Goal: Information Seeking & Learning: Learn about a topic

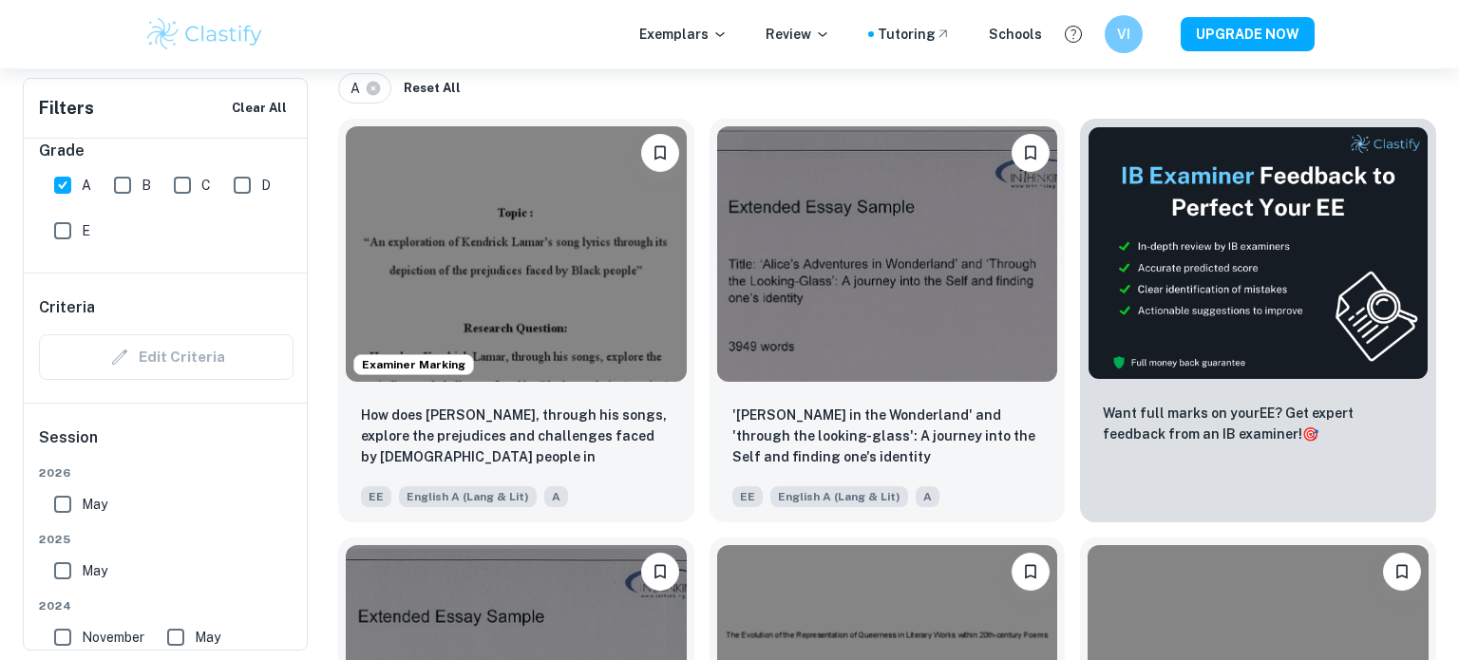
scroll to position [432, 0]
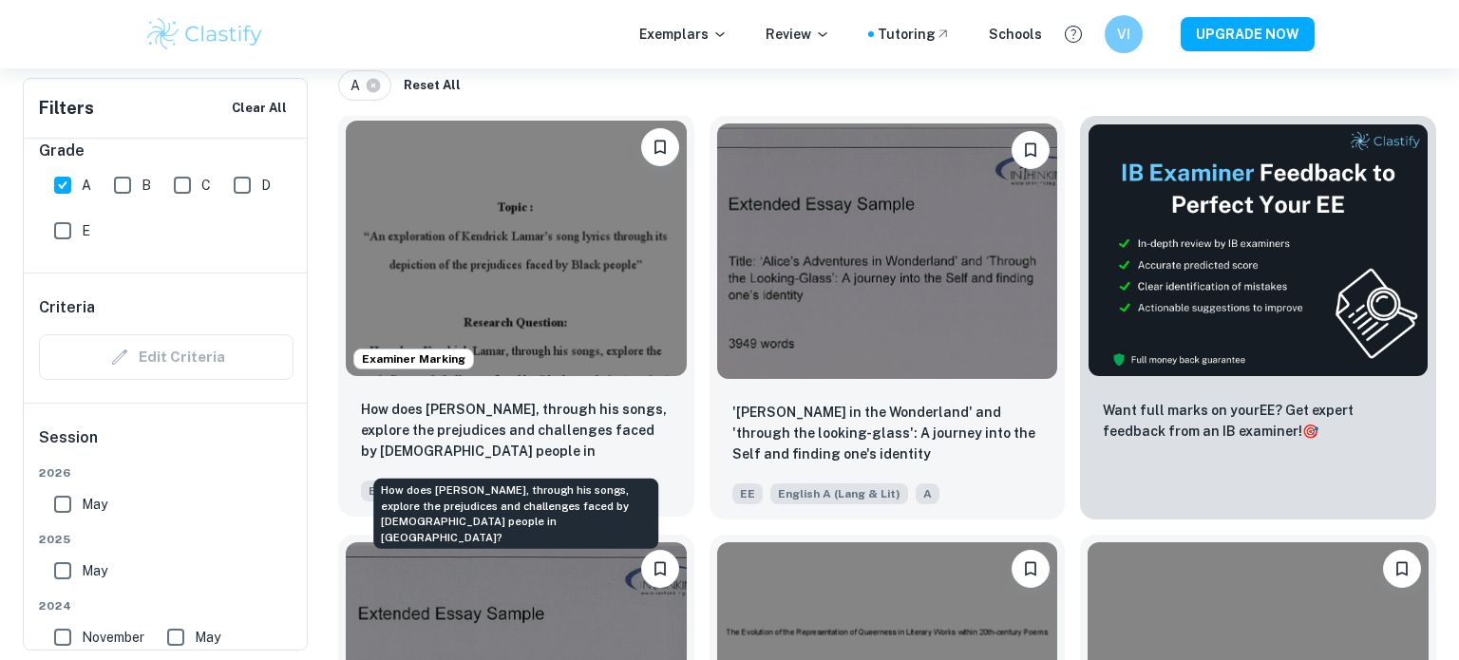
click at [605, 422] on p "How does [PERSON_NAME], through his songs, explore the prejudices and challenge…" at bounding box center [516, 431] width 311 height 65
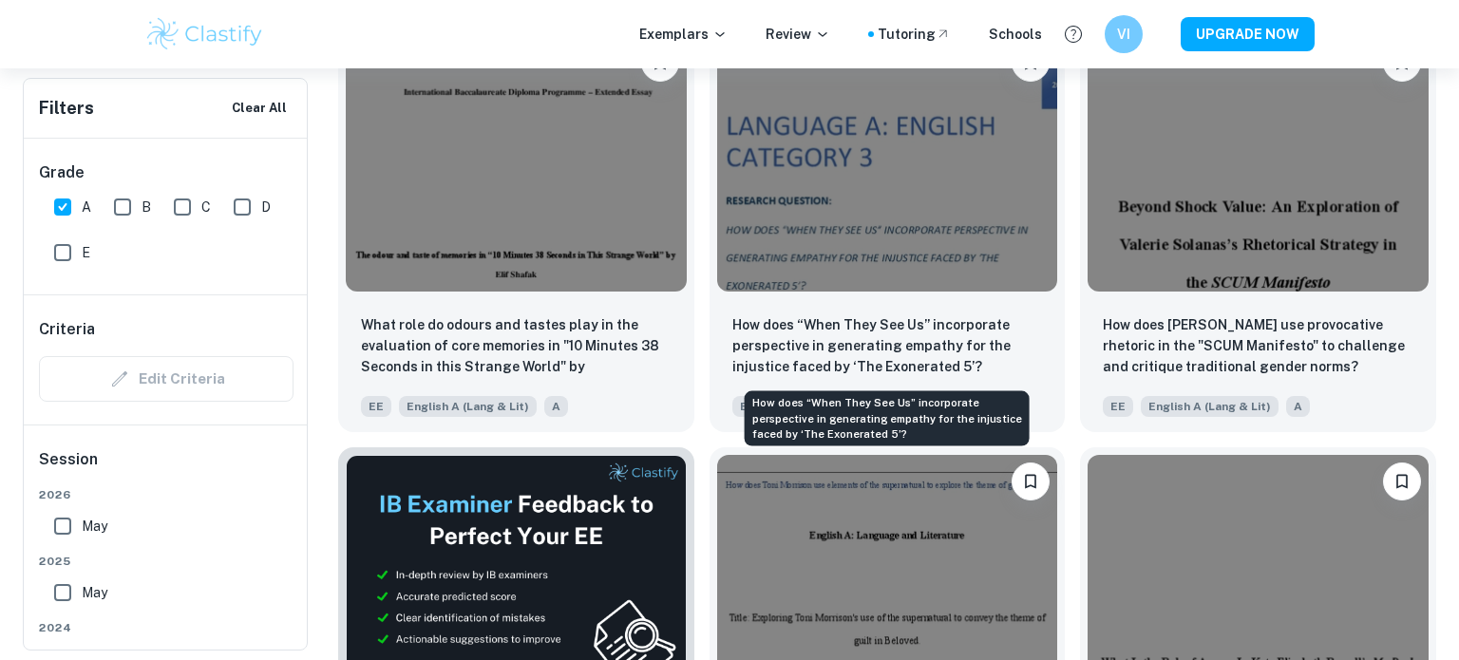
scroll to position [2618, 0]
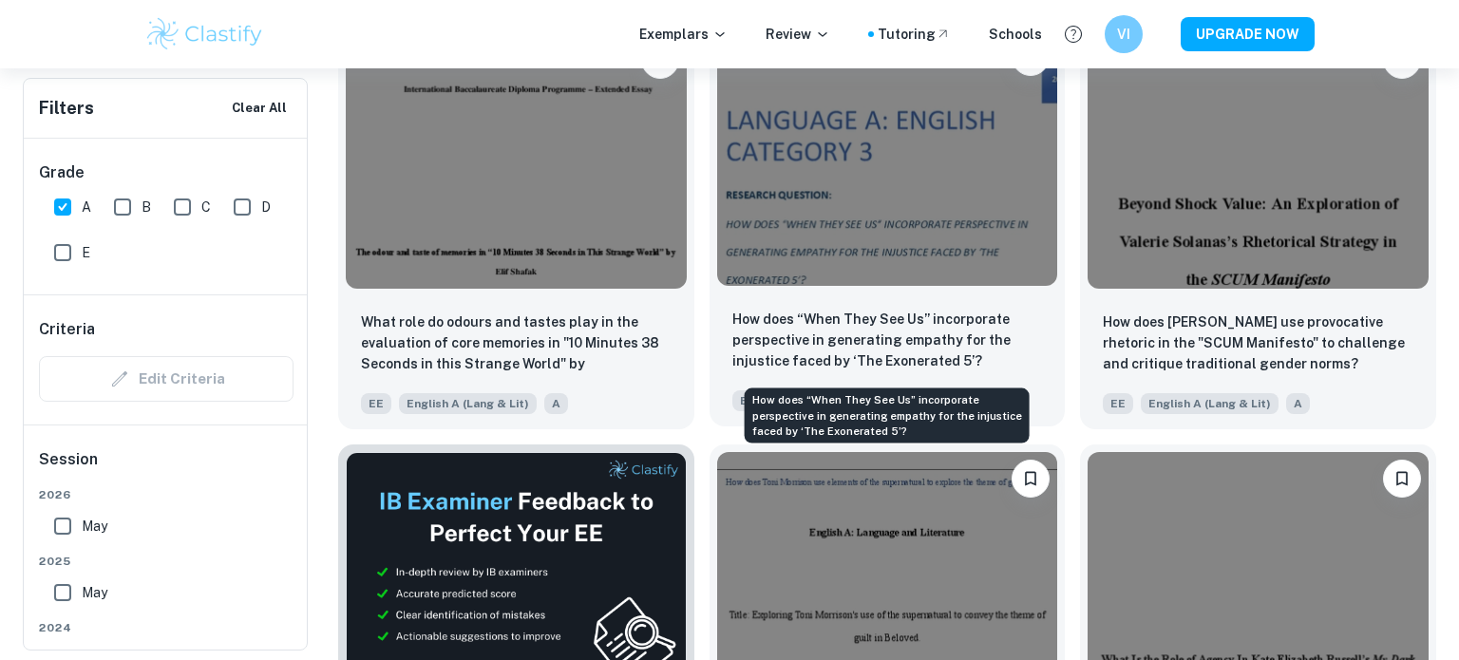
click at [892, 314] on p "How does “When They See Us” incorporate perspective in generating empathy for t…" at bounding box center [888, 340] width 311 height 63
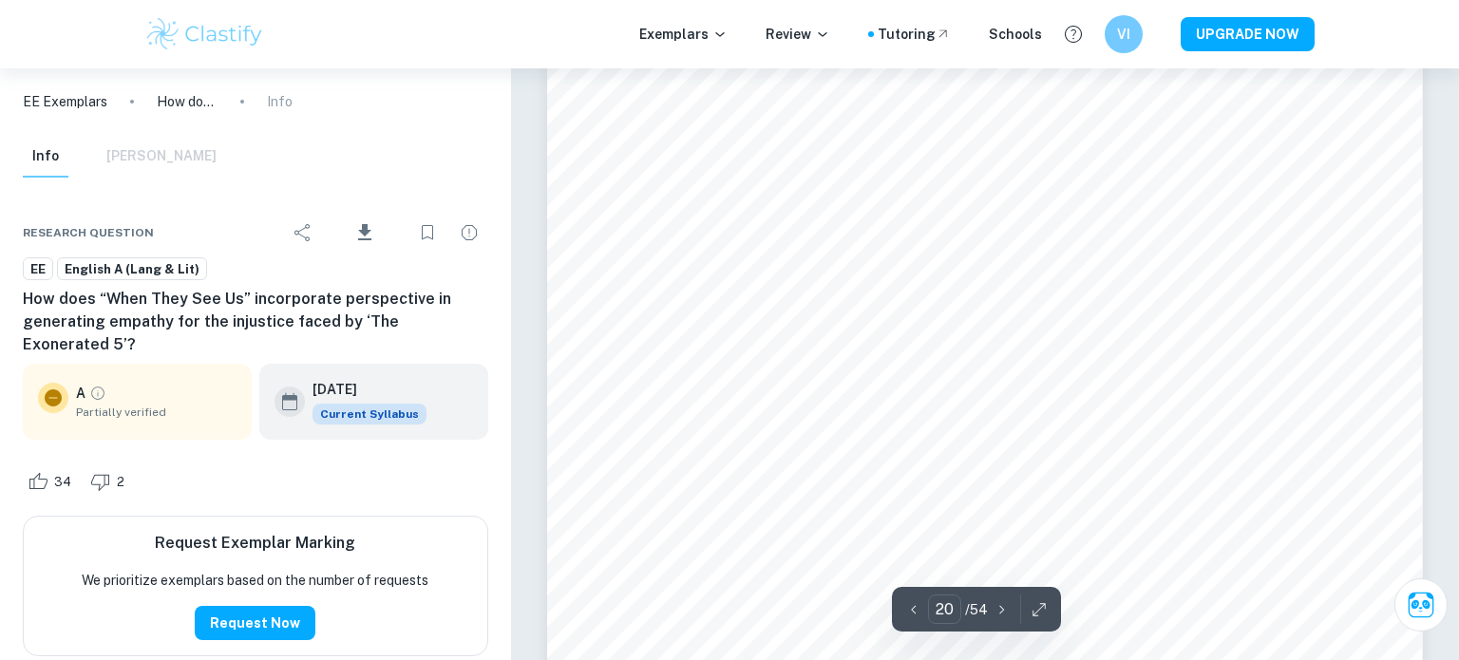
scroll to position [24924, 0]
type input "23"
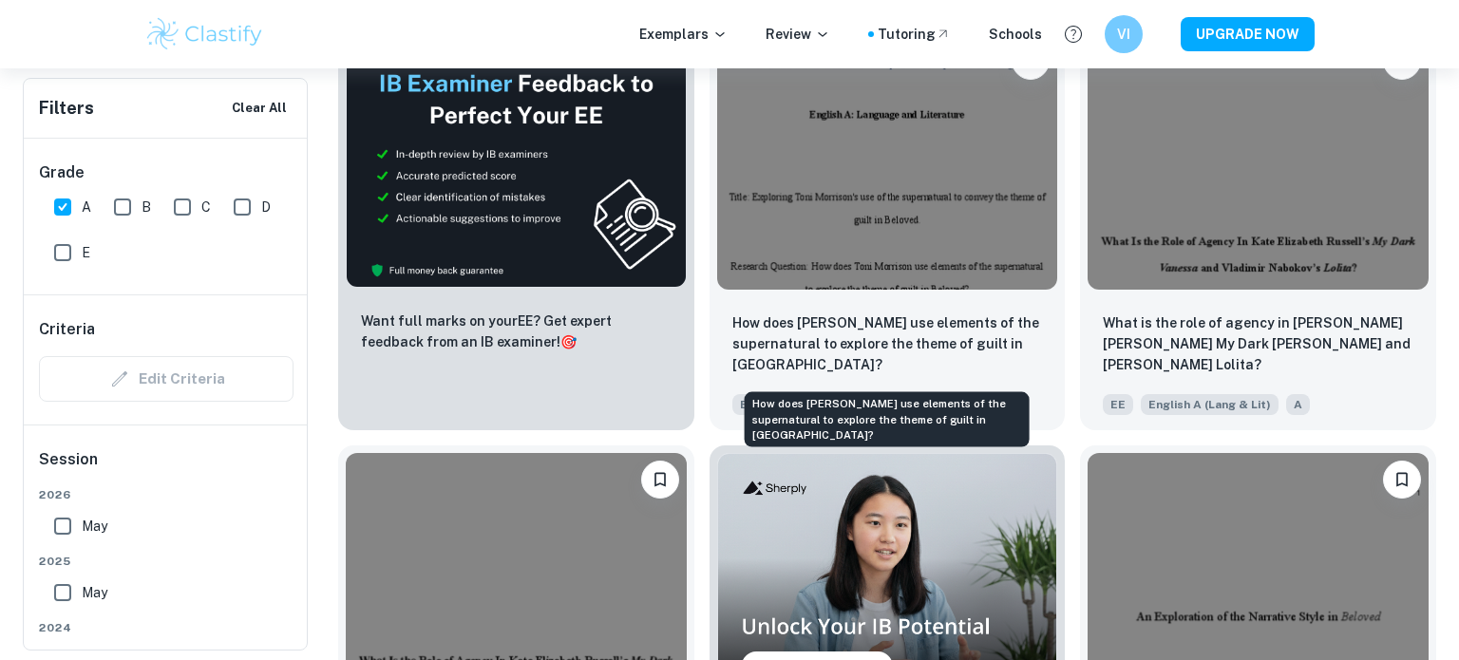
scroll to position [3039, 0]
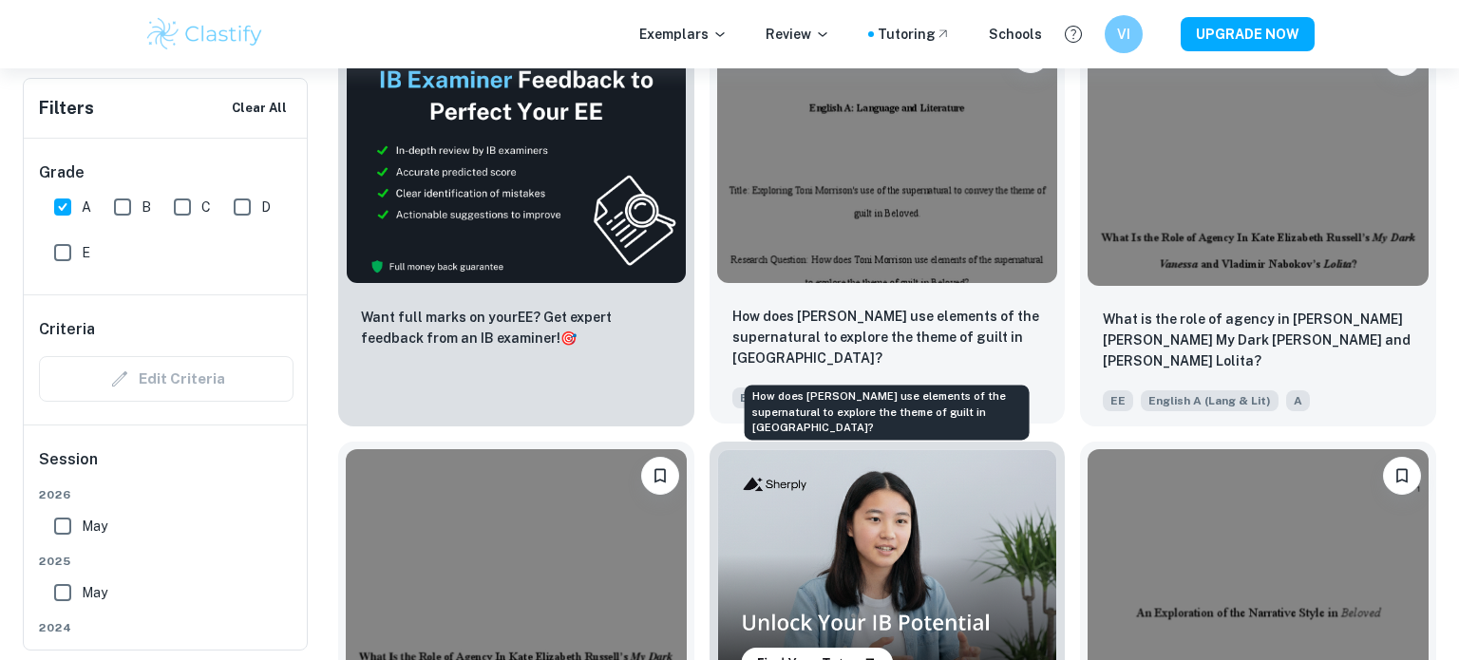
click at [926, 324] on p "How does [PERSON_NAME] use elements of the supernatural to explore the theme of…" at bounding box center [888, 337] width 311 height 63
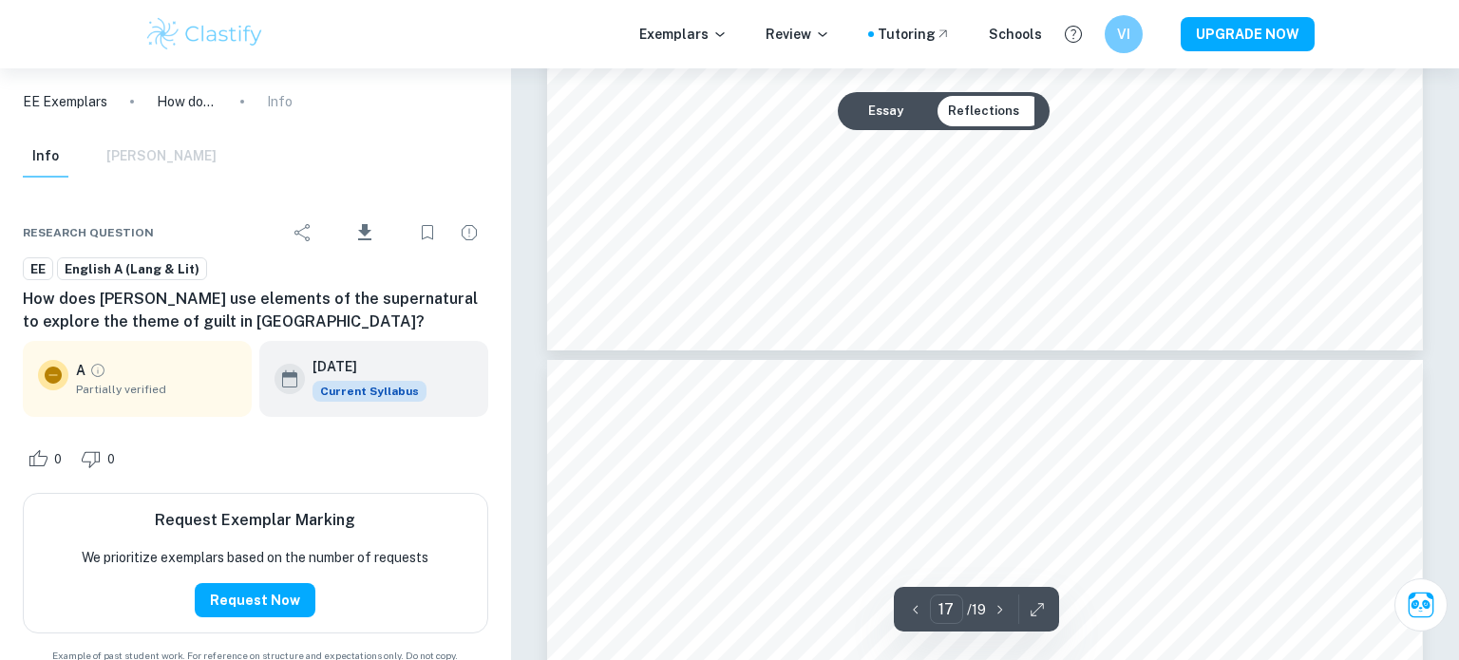
scroll to position [21500, 0]
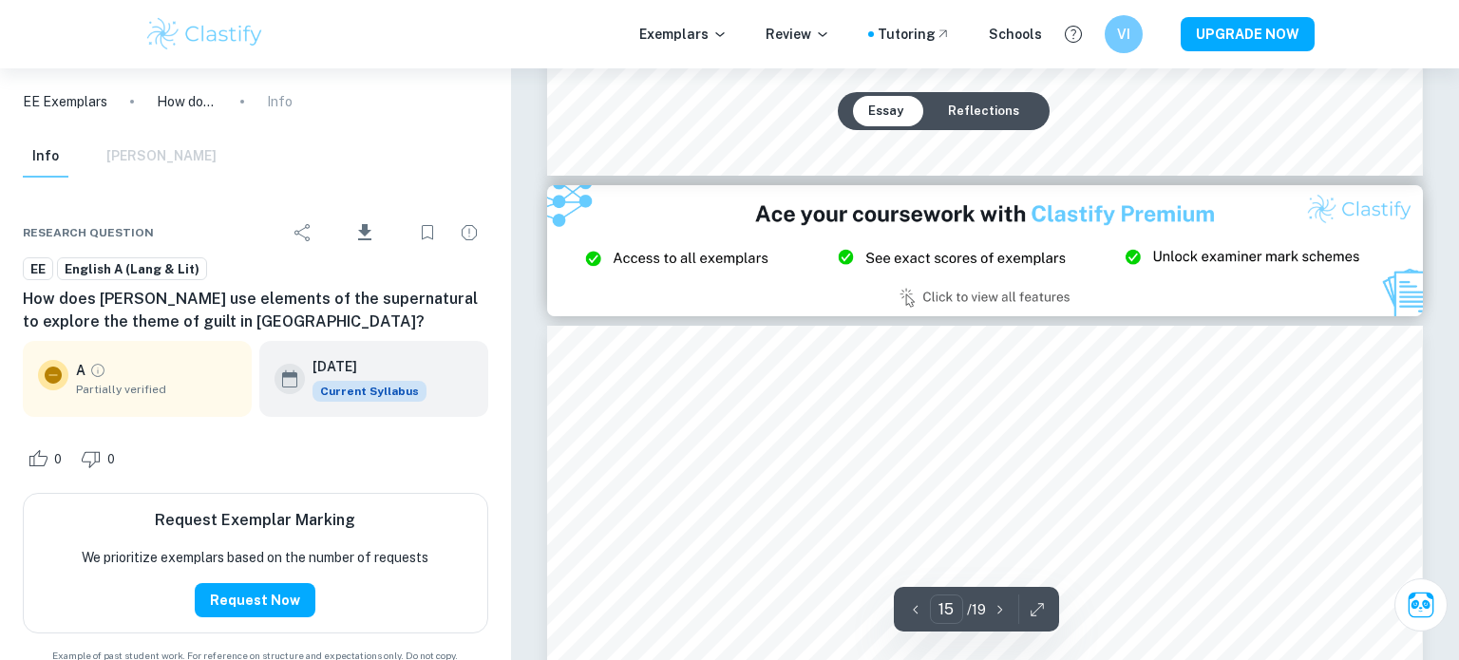
type input "14"
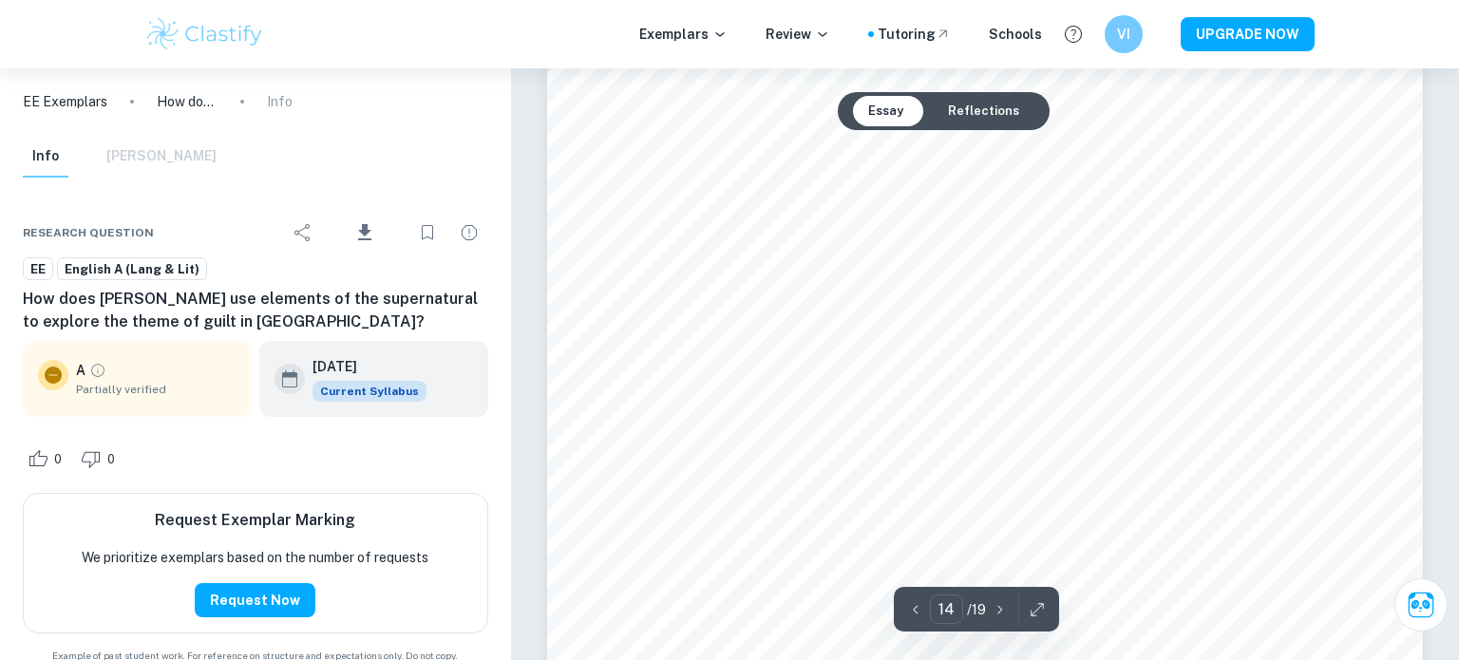
scroll to position [16926, 0]
